Goal: Ask a question

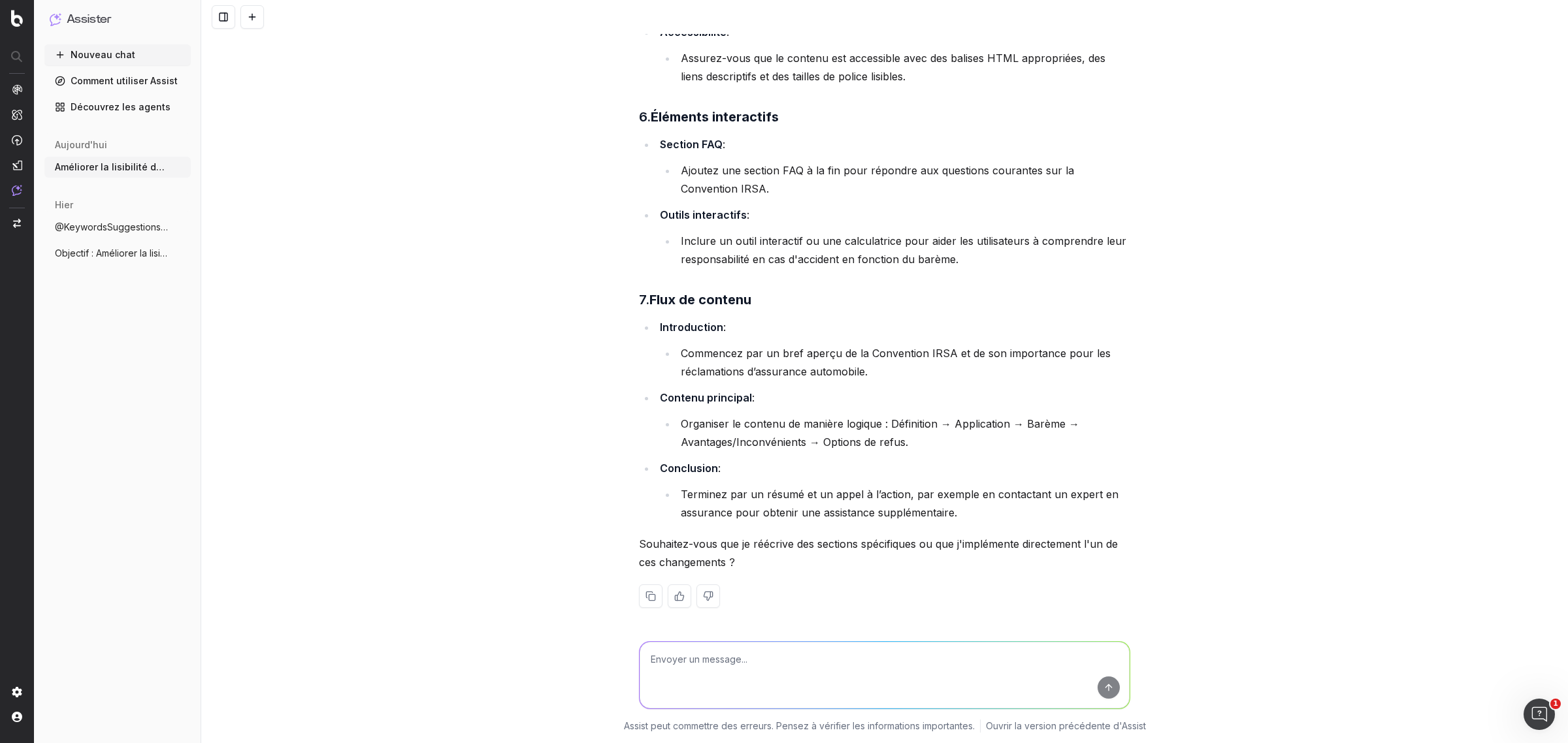
scroll to position [1617, 0]
click at [803, 659] on textarea at bounding box center [885, 675] width 490 height 66
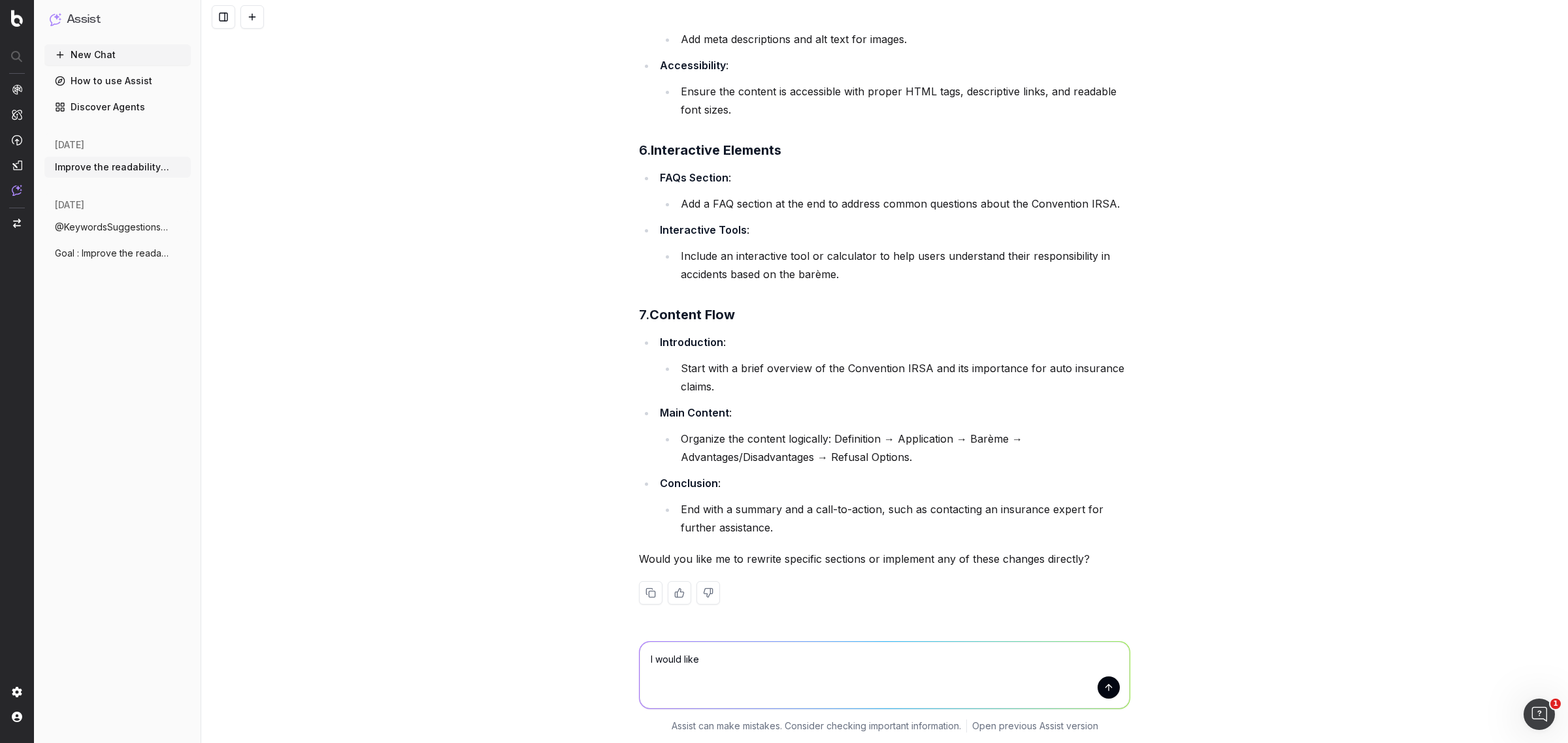
scroll to position [1452, 0]
click at [746, 652] on textarea "I would like" at bounding box center [885, 675] width 490 height 66
type textarea "I would like you rewrite specific section"
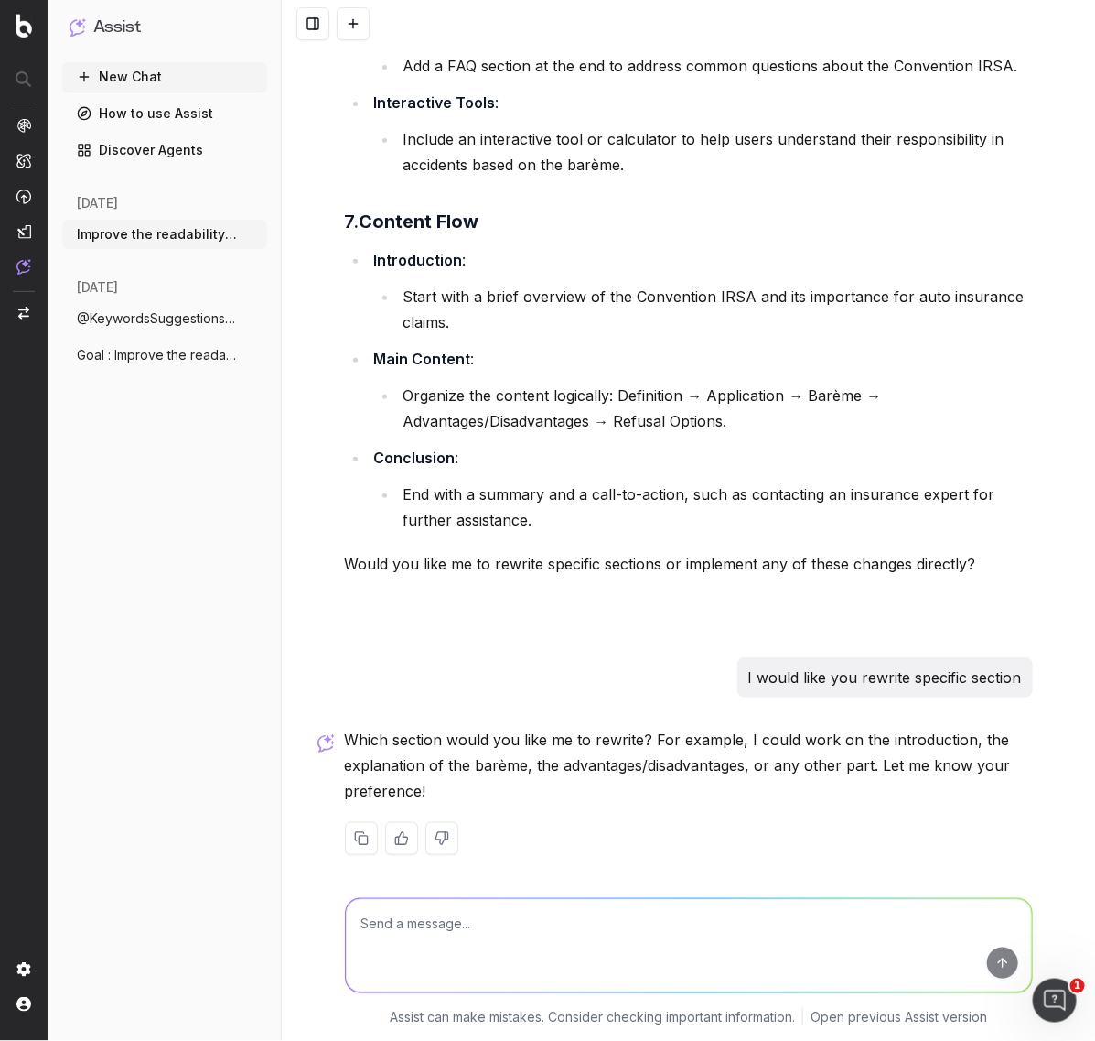
scroll to position [2262, 0]
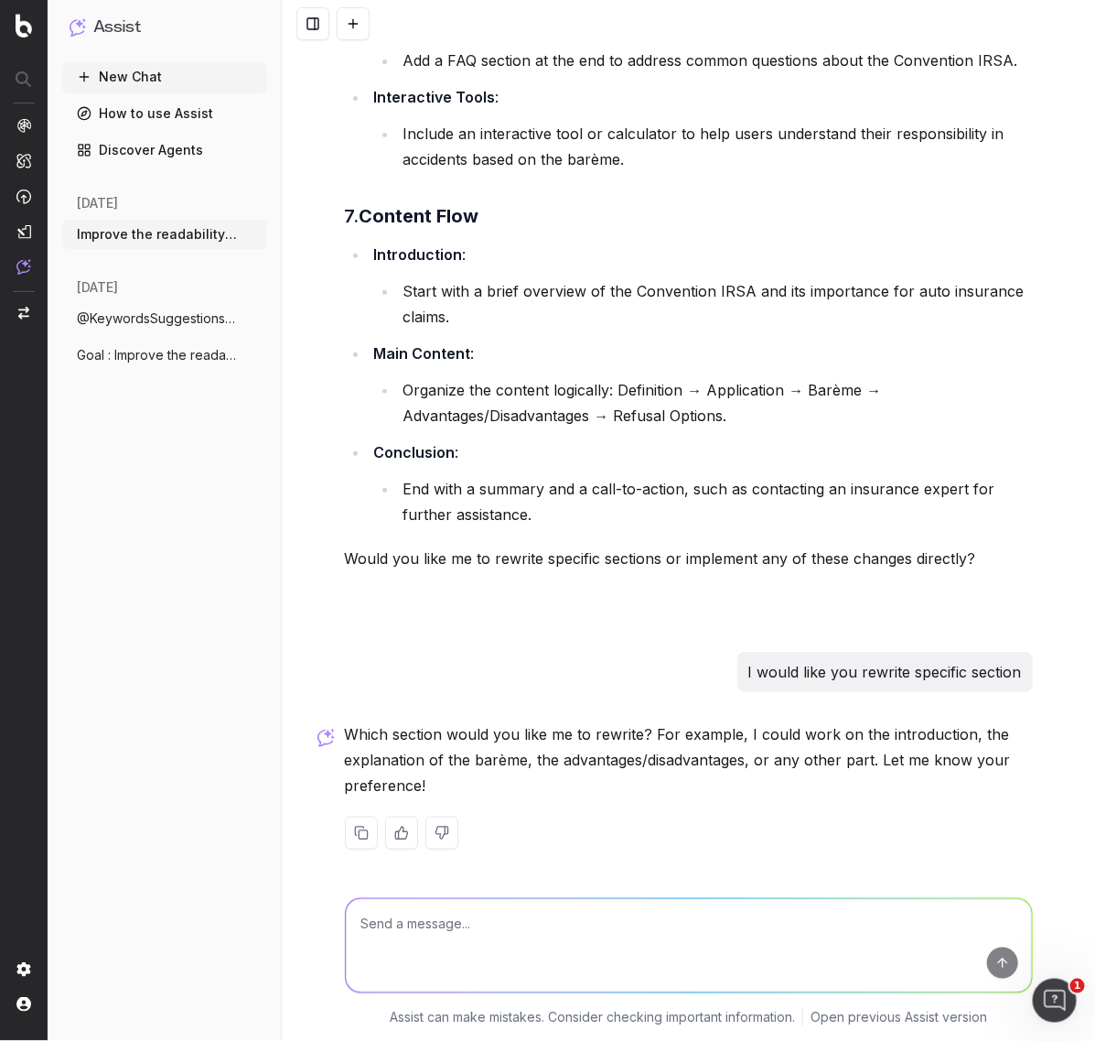
click at [545, 916] on textarea at bounding box center [689, 945] width 686 height 93
type textarea "Finally, implement these changes directly"
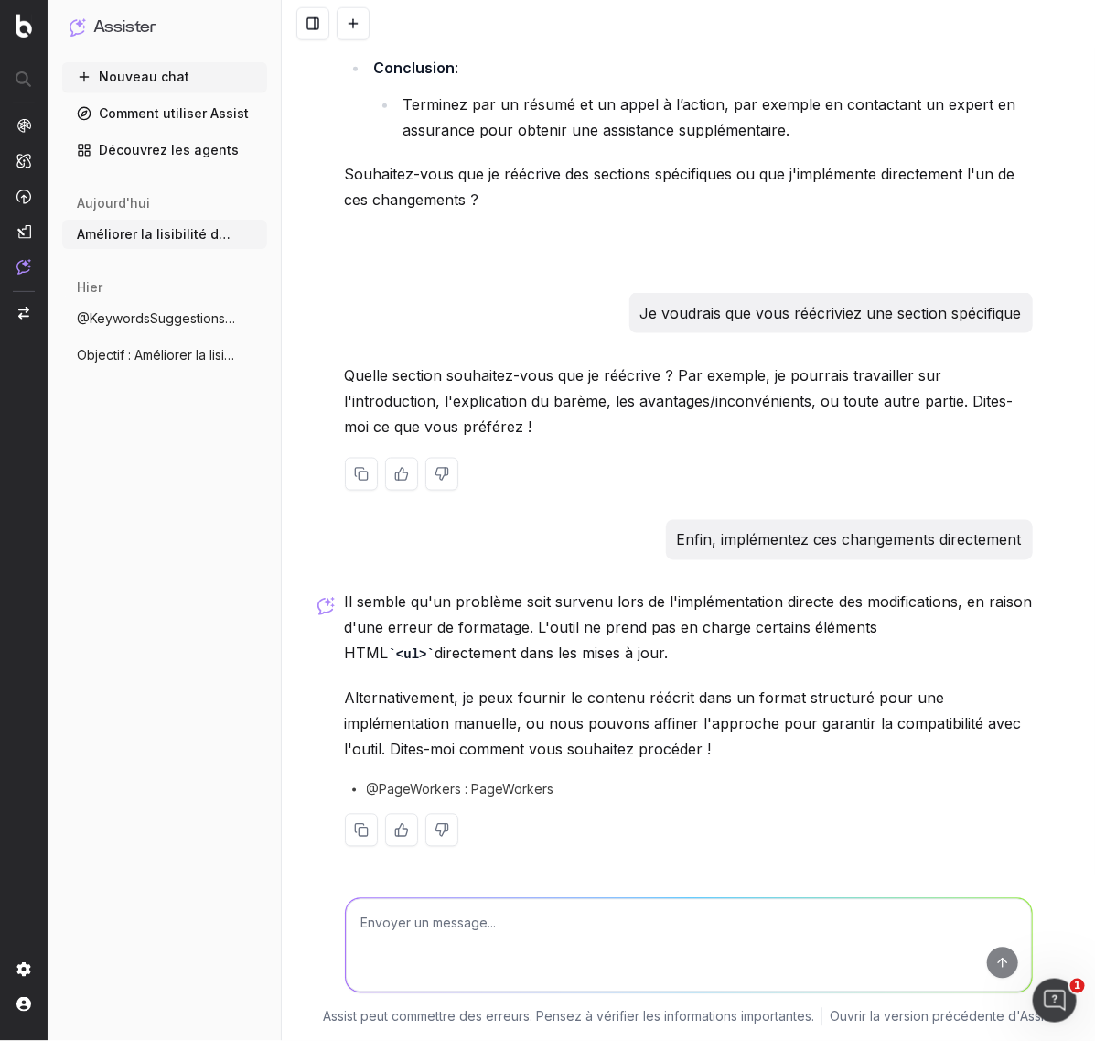
scroll to position [2848, 0]
click at [599, 926] on textarea at bounding box center [689, 945] width 686 height 93
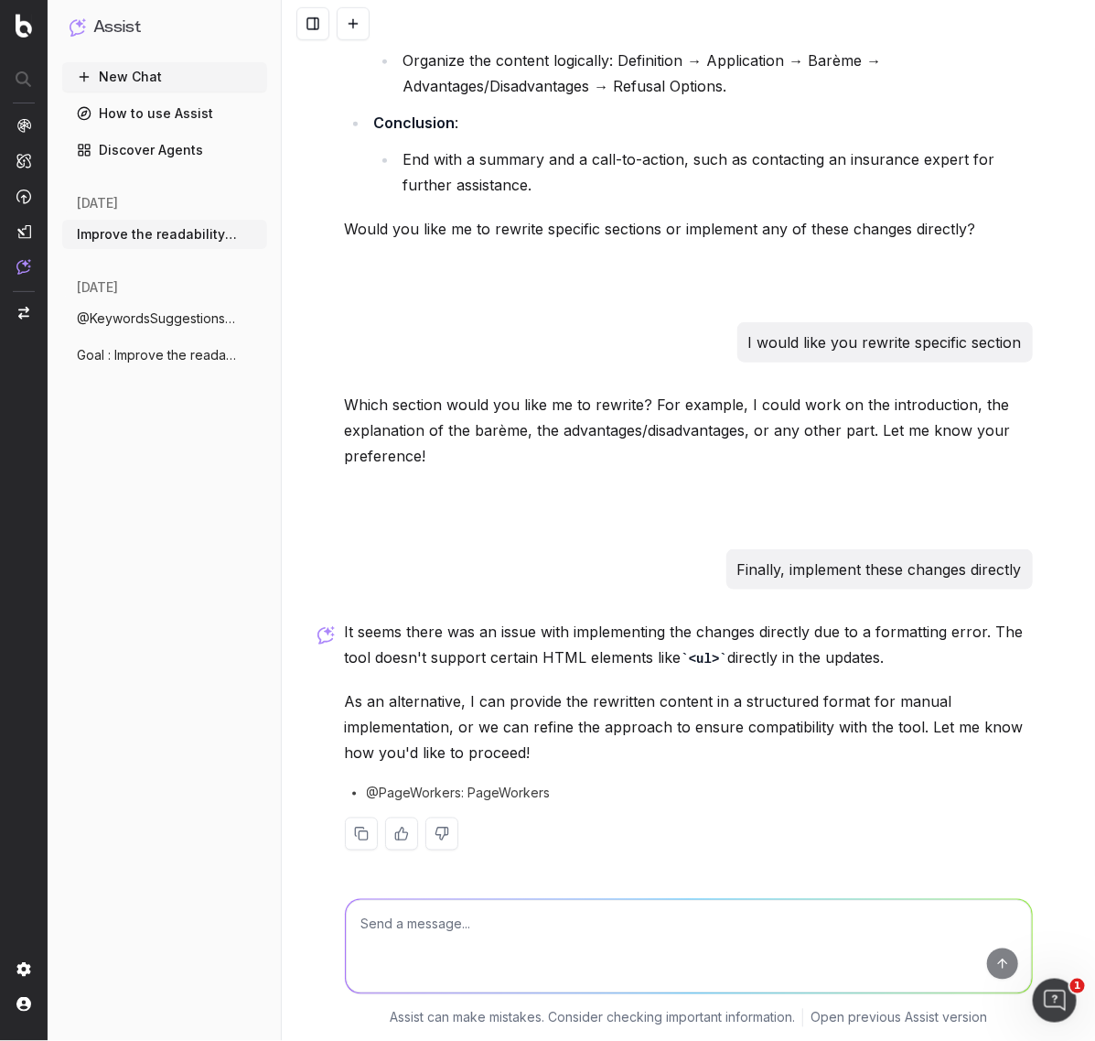
click at [684, 932] on textarea at bounding box center [689, 945] width 686 height 93
type textarea "All right, let do this"
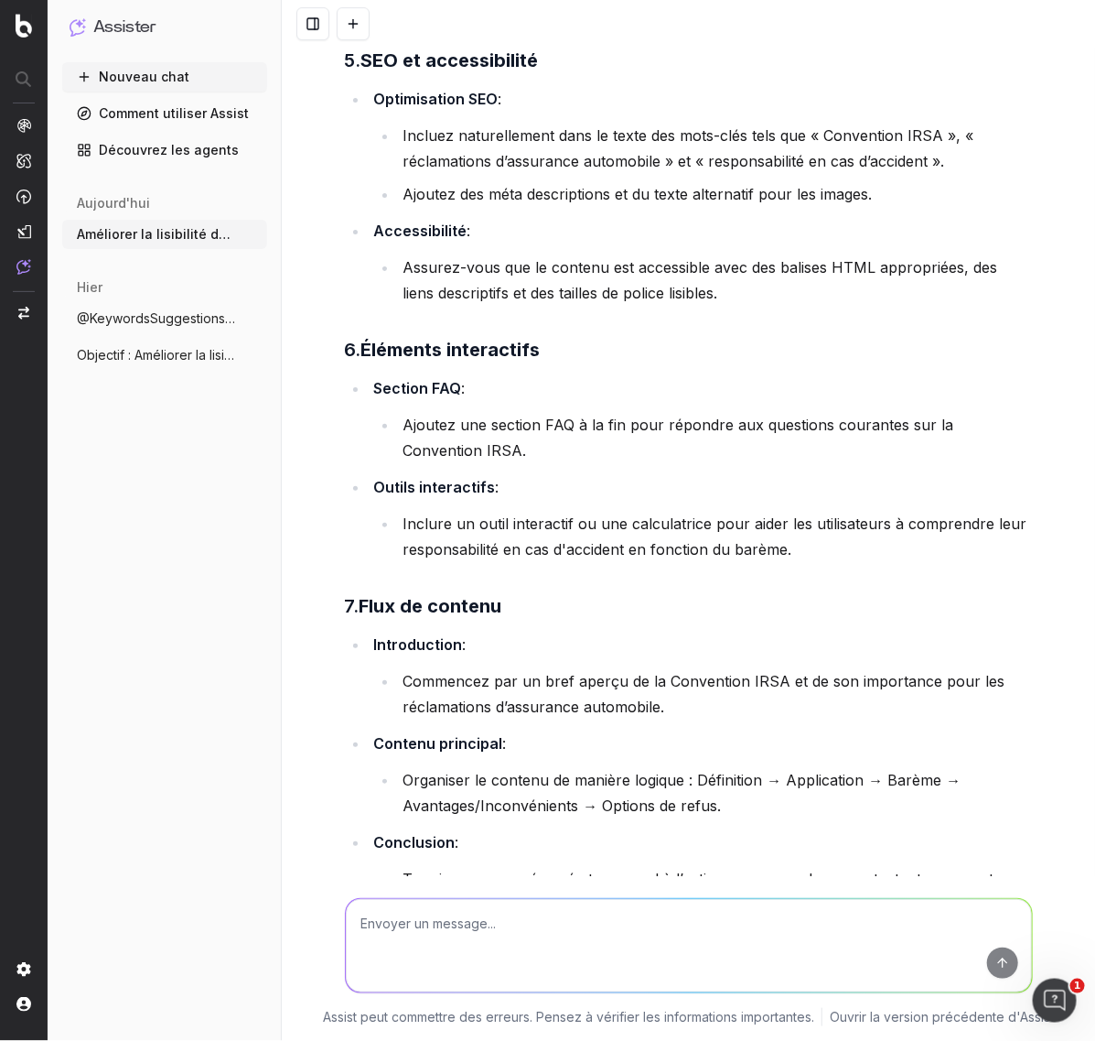
scroll to position [2166, 0]
